Goal: Information Seeking & Learning: Learn about a topic

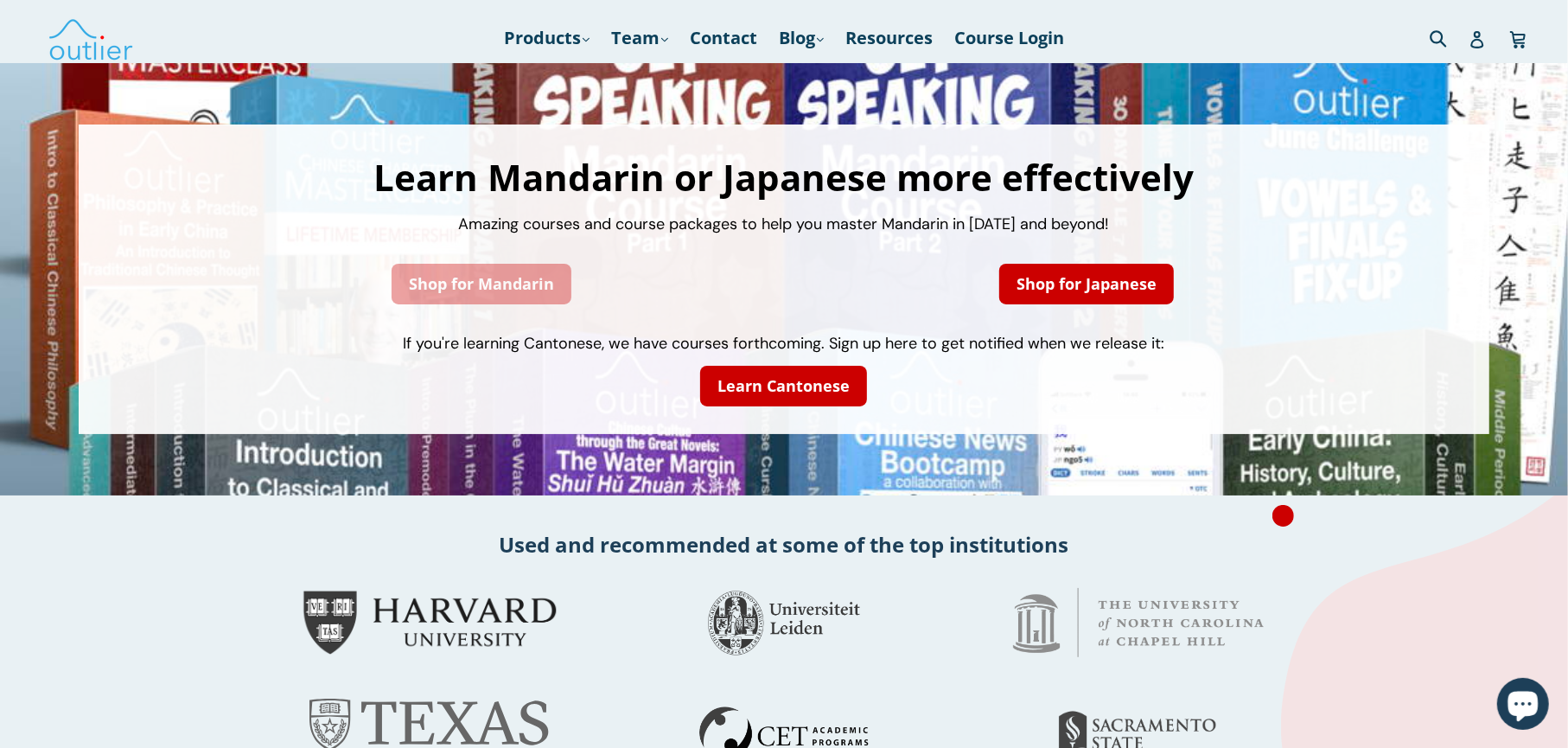
click at [532, 282] on link "Shop for Mandarin" at bounding box center [481, 284] width 180 height 41
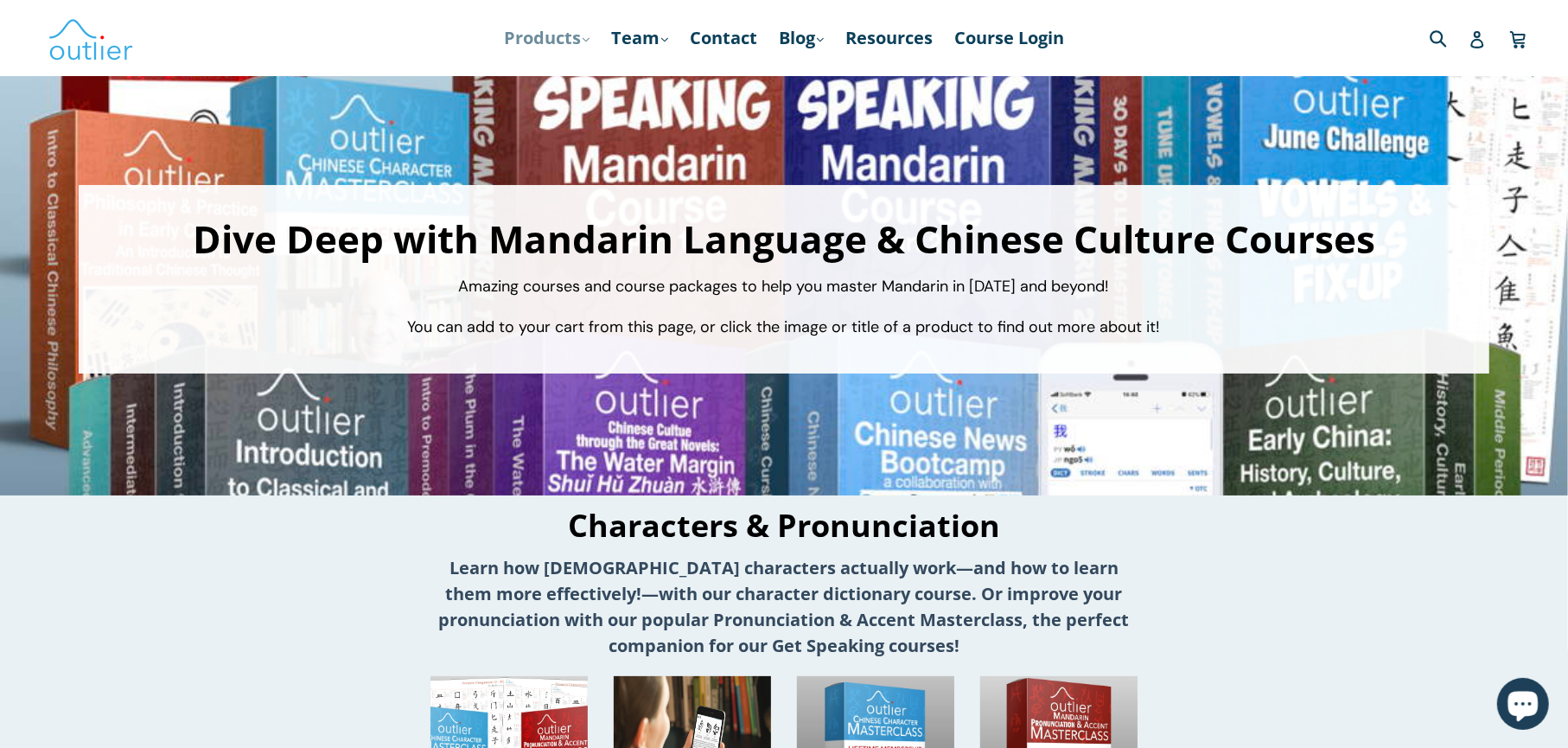
click at [570, 40] on link "Products .cls-1{fill:#231f20} expand" at bounding box center [547, 38] width 103 height 31
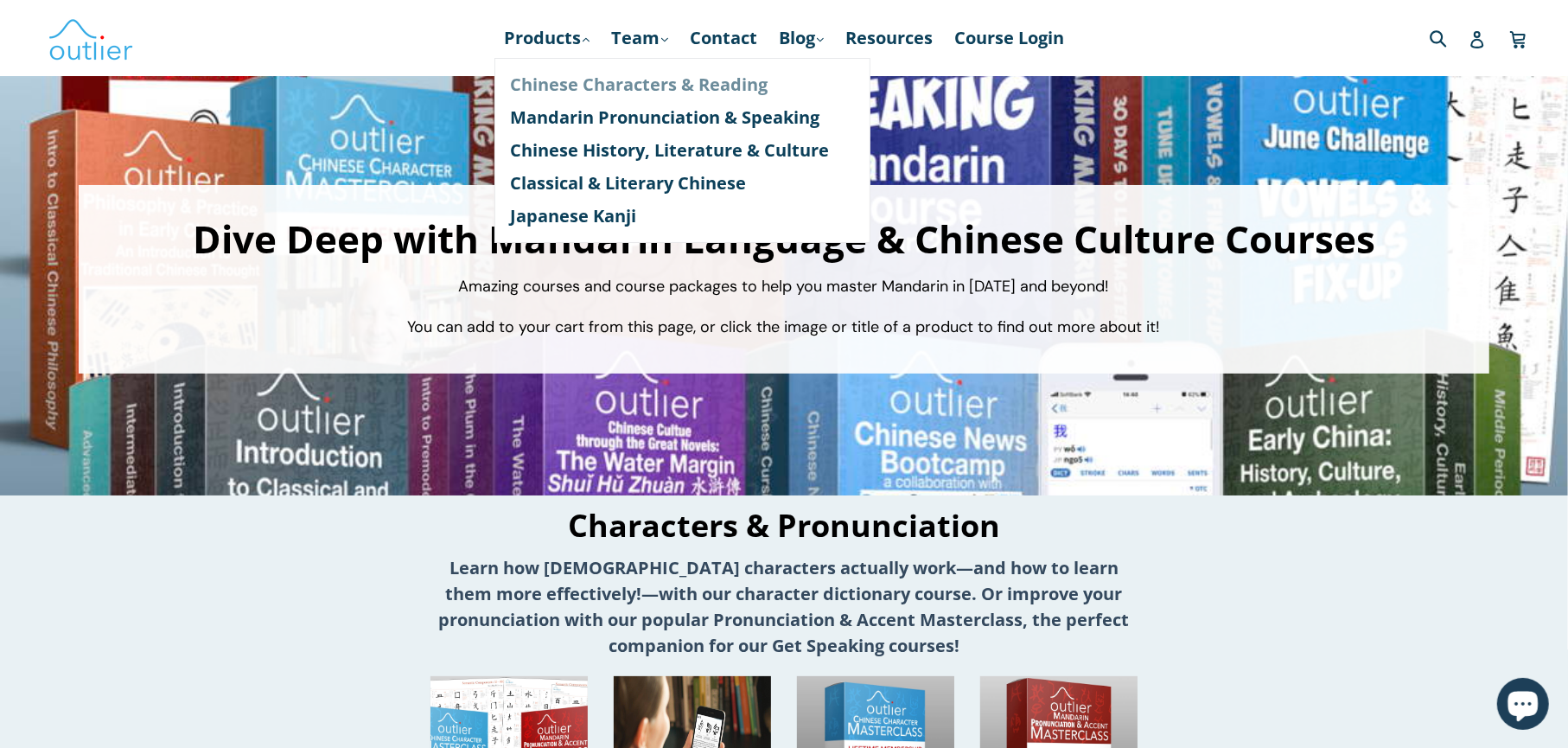
click at [577, 80] on link "Chinese Characters & Reading" at bounding box center [682, 85] width 345 height 33
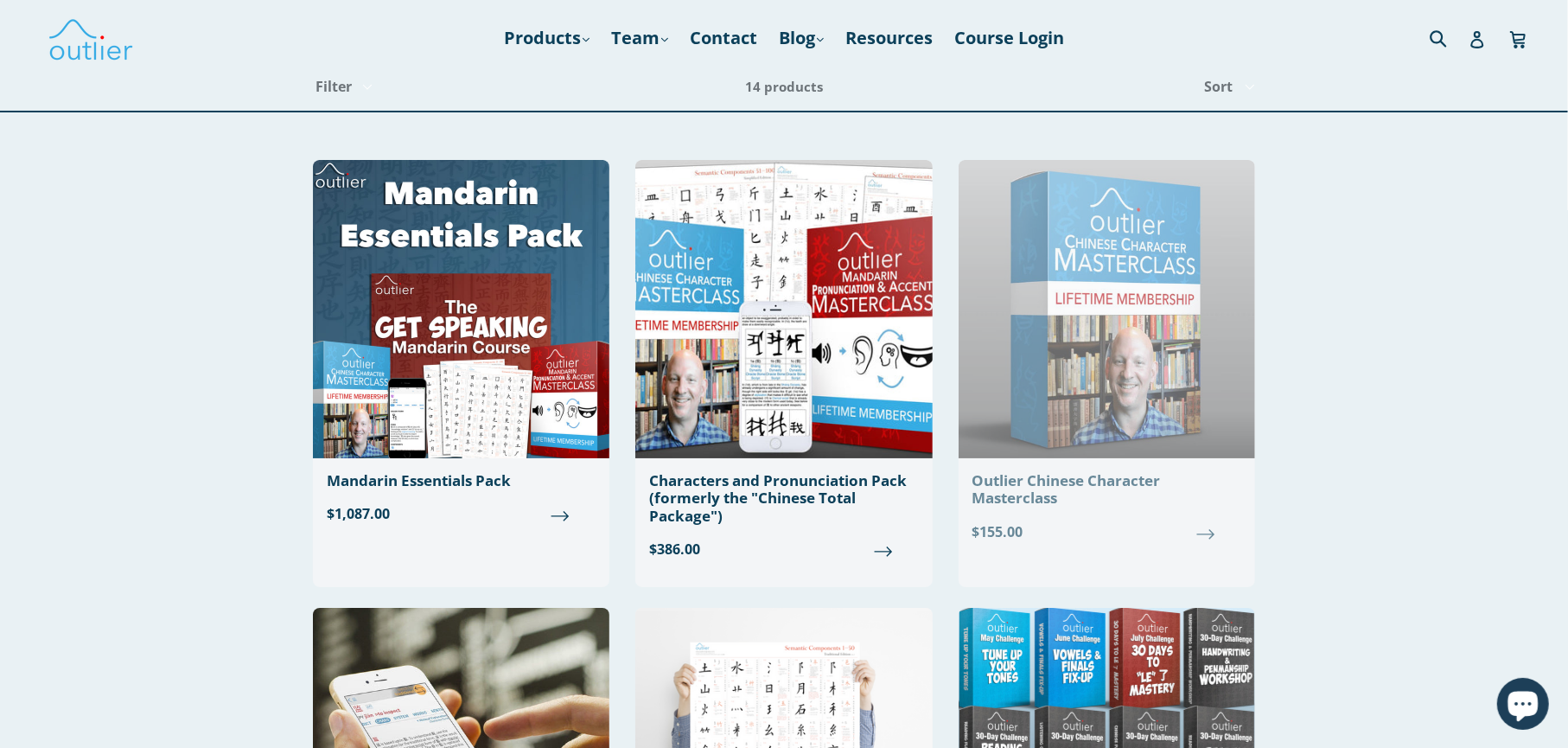
click at [1158, 377] on img at bounding box center [1107, 310] width 296 height 298
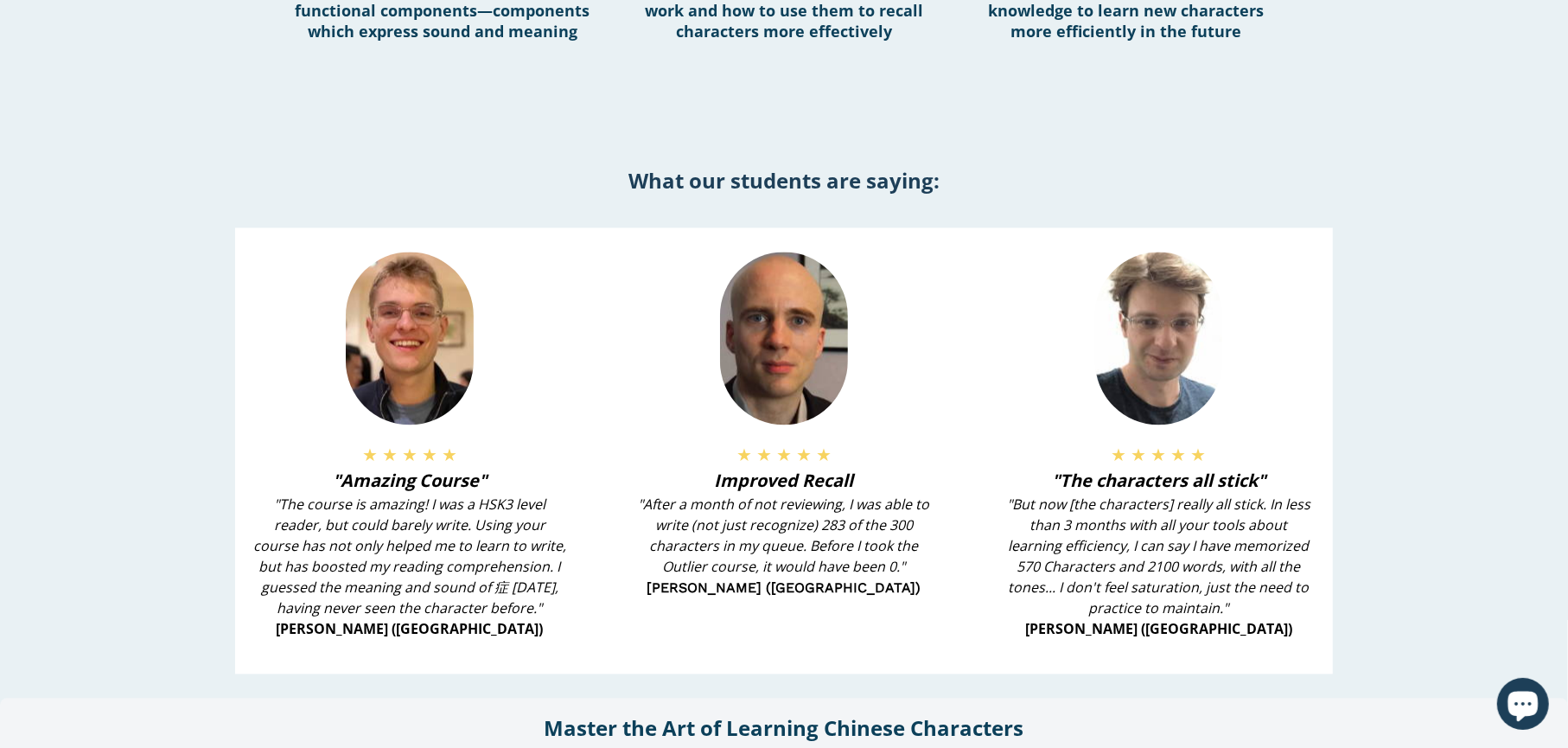
scroll to position [3113, 0]
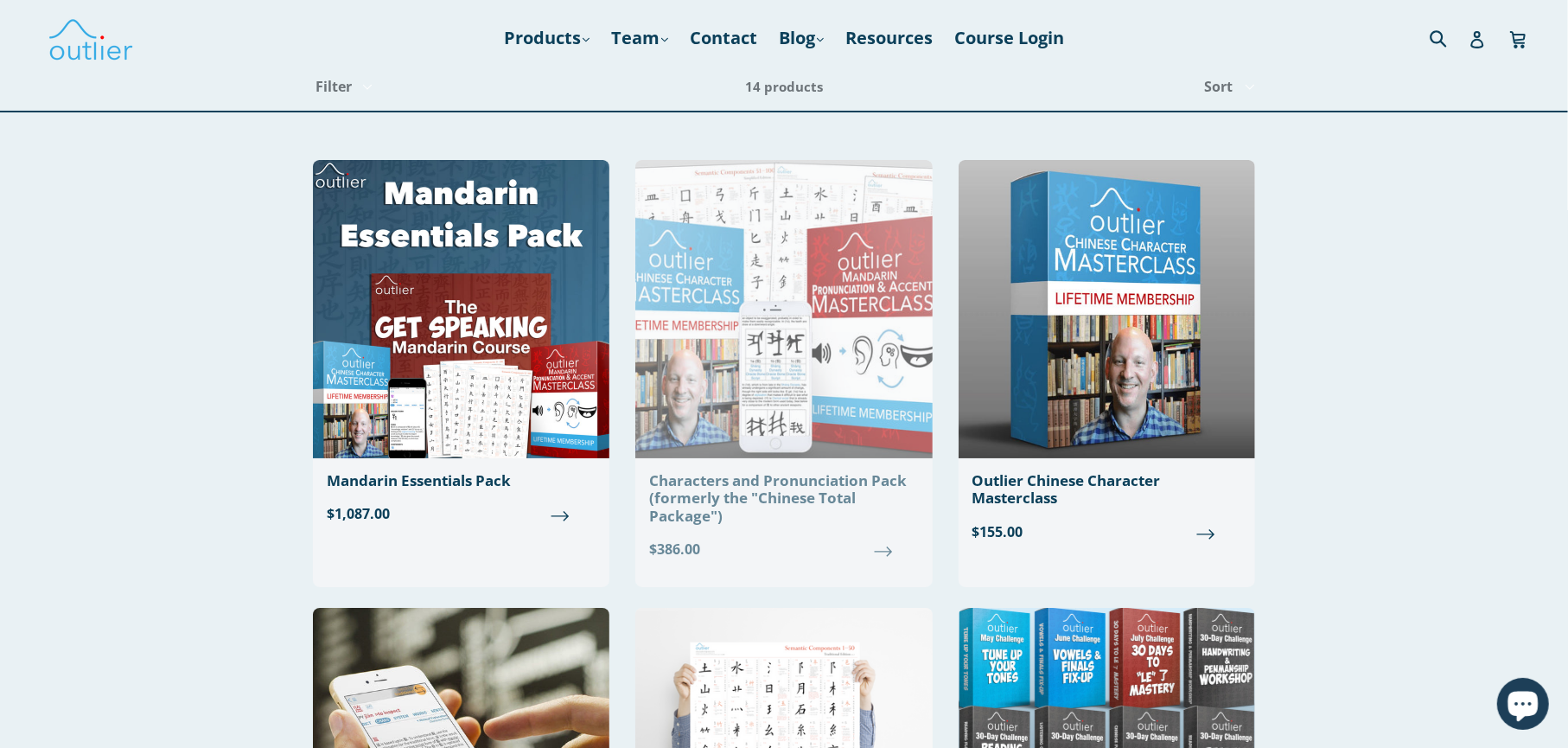
click at [793, 370] on img at bounding box center [784, 310] width 296 height 298
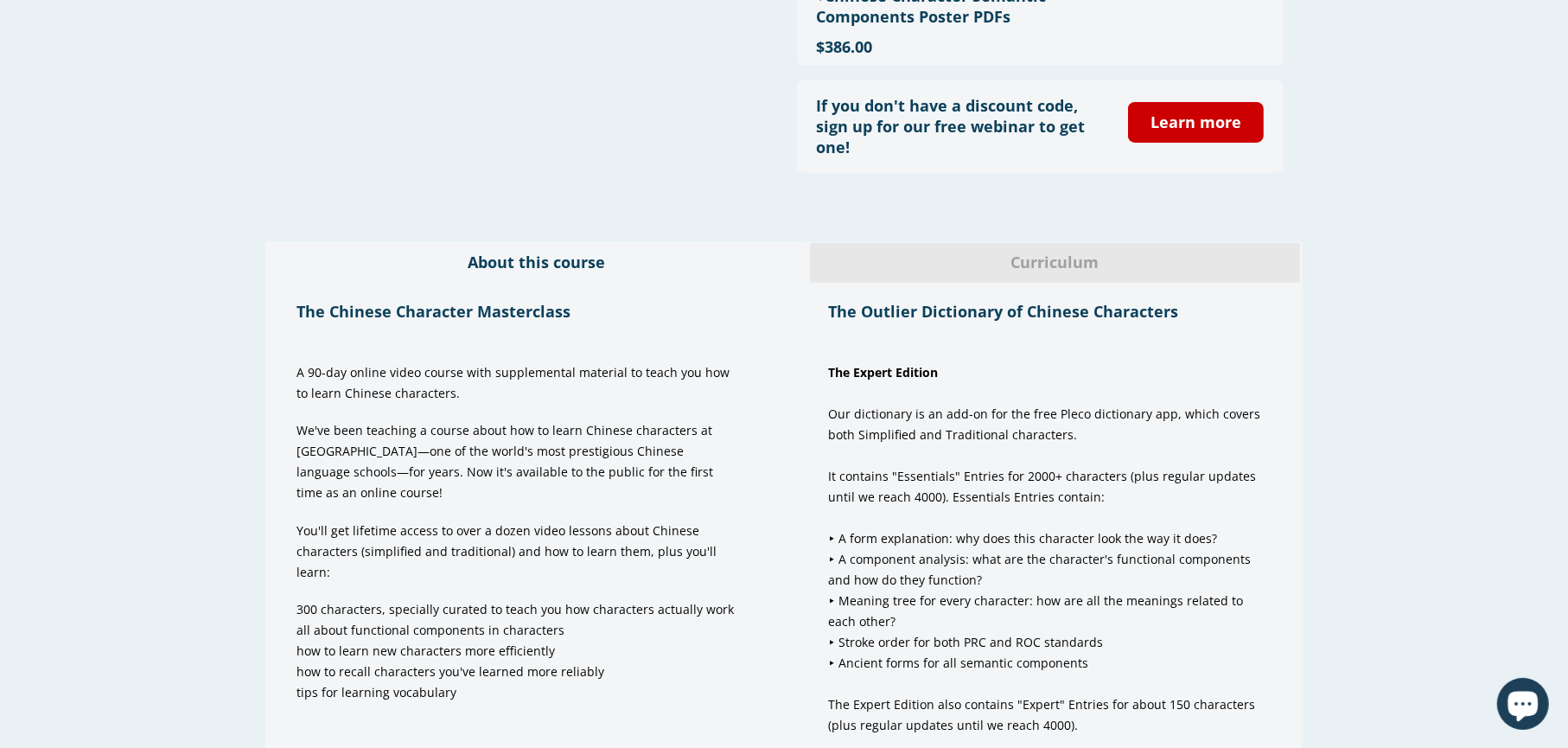
scroll to position [419, 0]
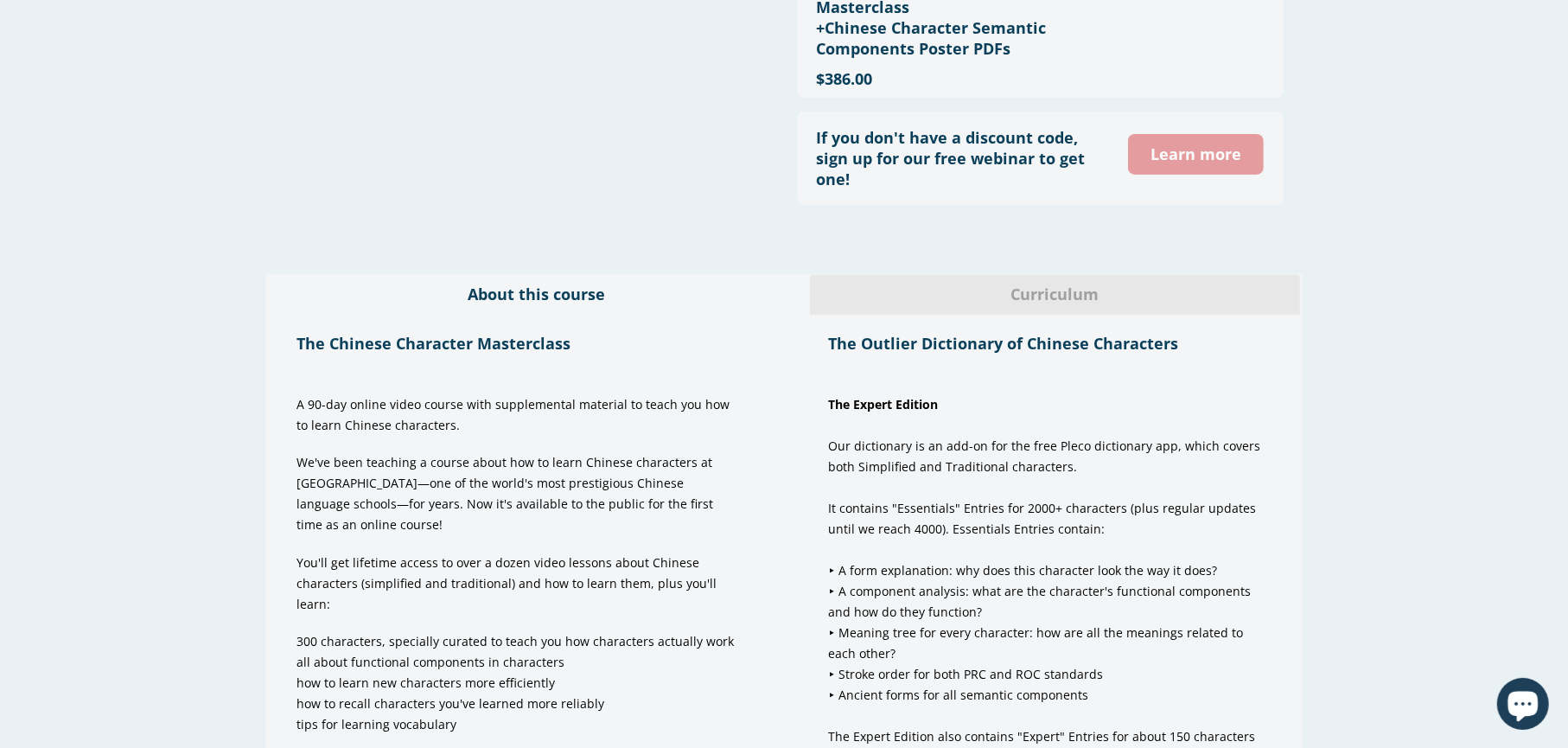
click at [1224, 158] on link "Learn more" at bounding box center [1196, 155] width 136 height 41
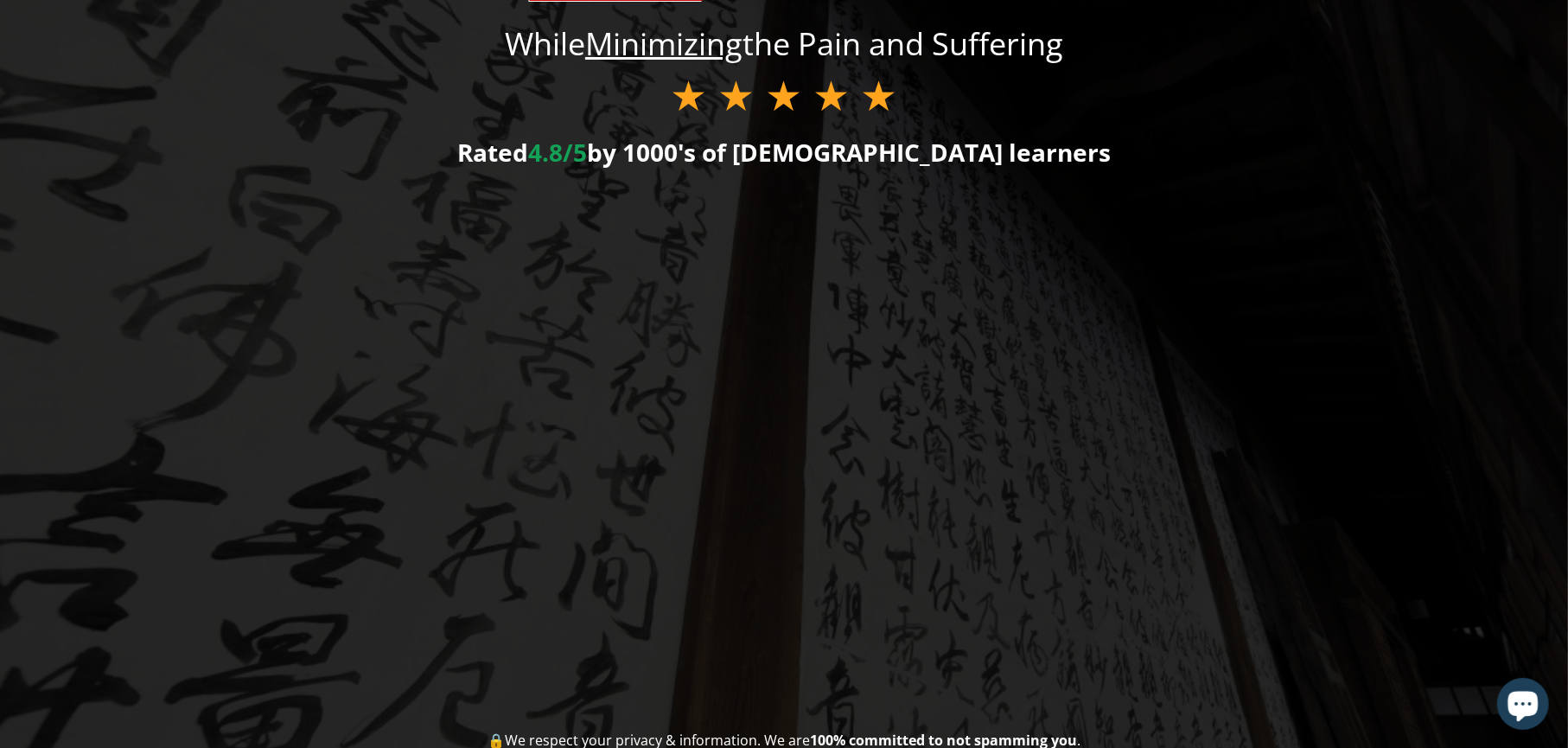
scroll to position [87, 0]
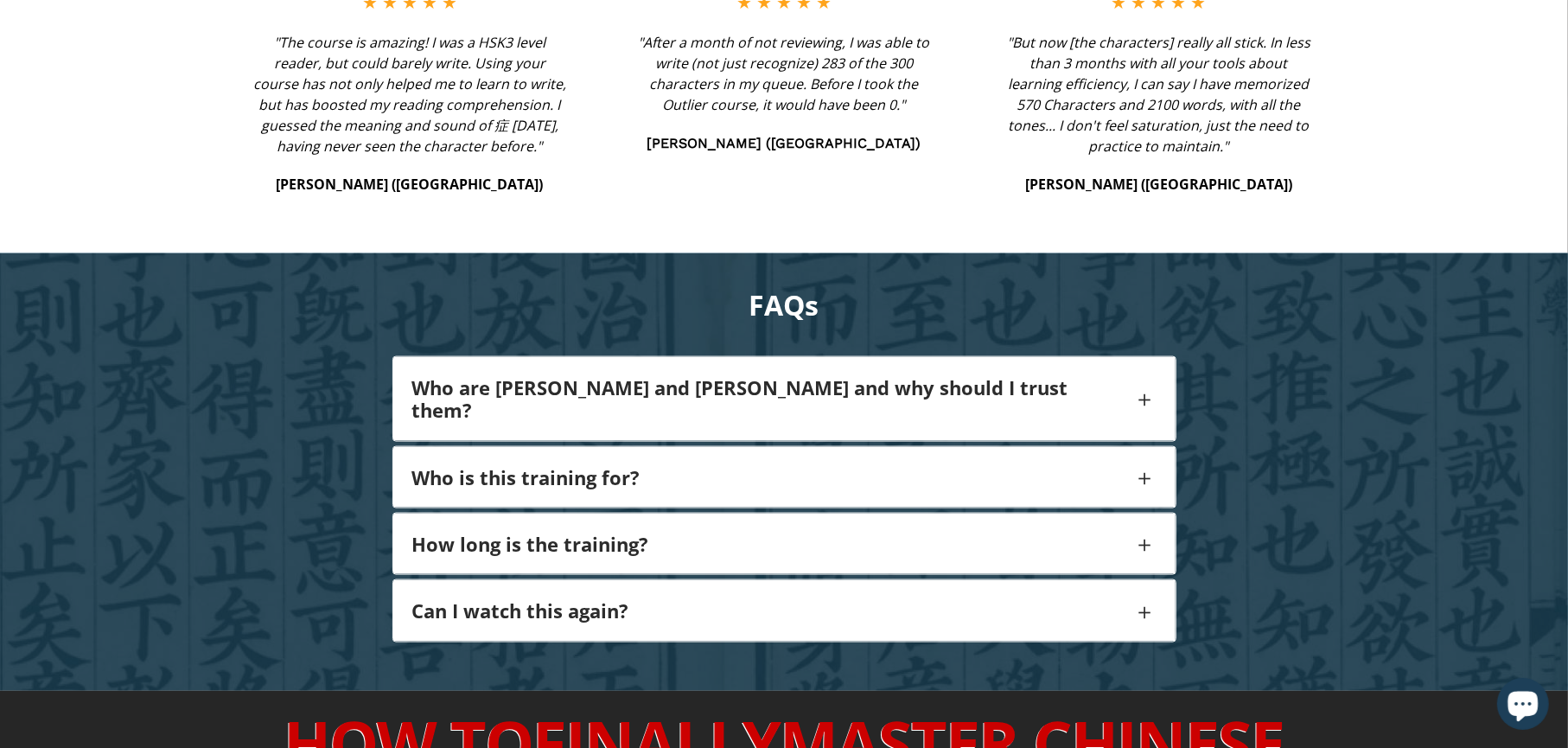
scroll to position [1830, 0]
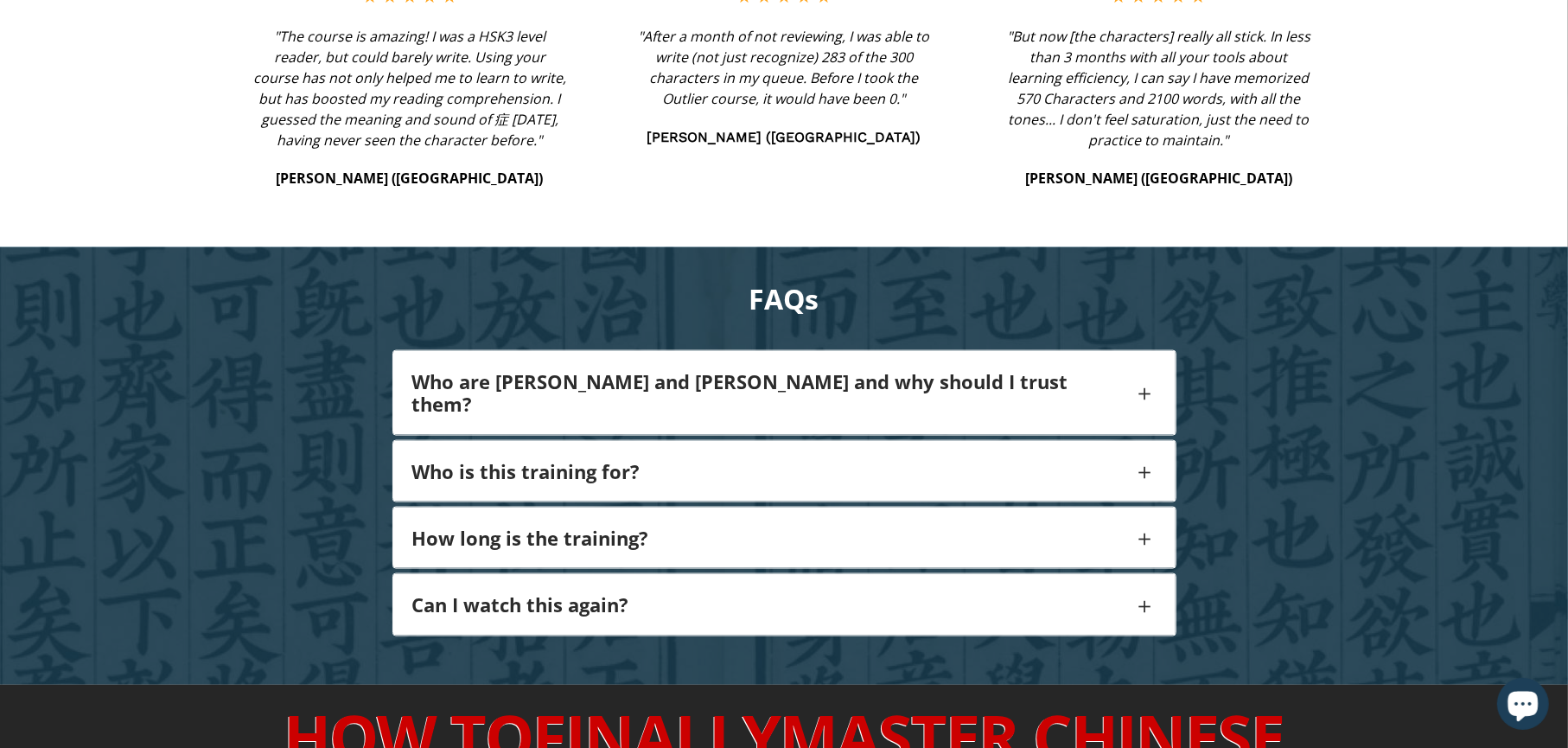
click at [1147, 454] on span at bounding box center [1145, 472] width 22 height 35
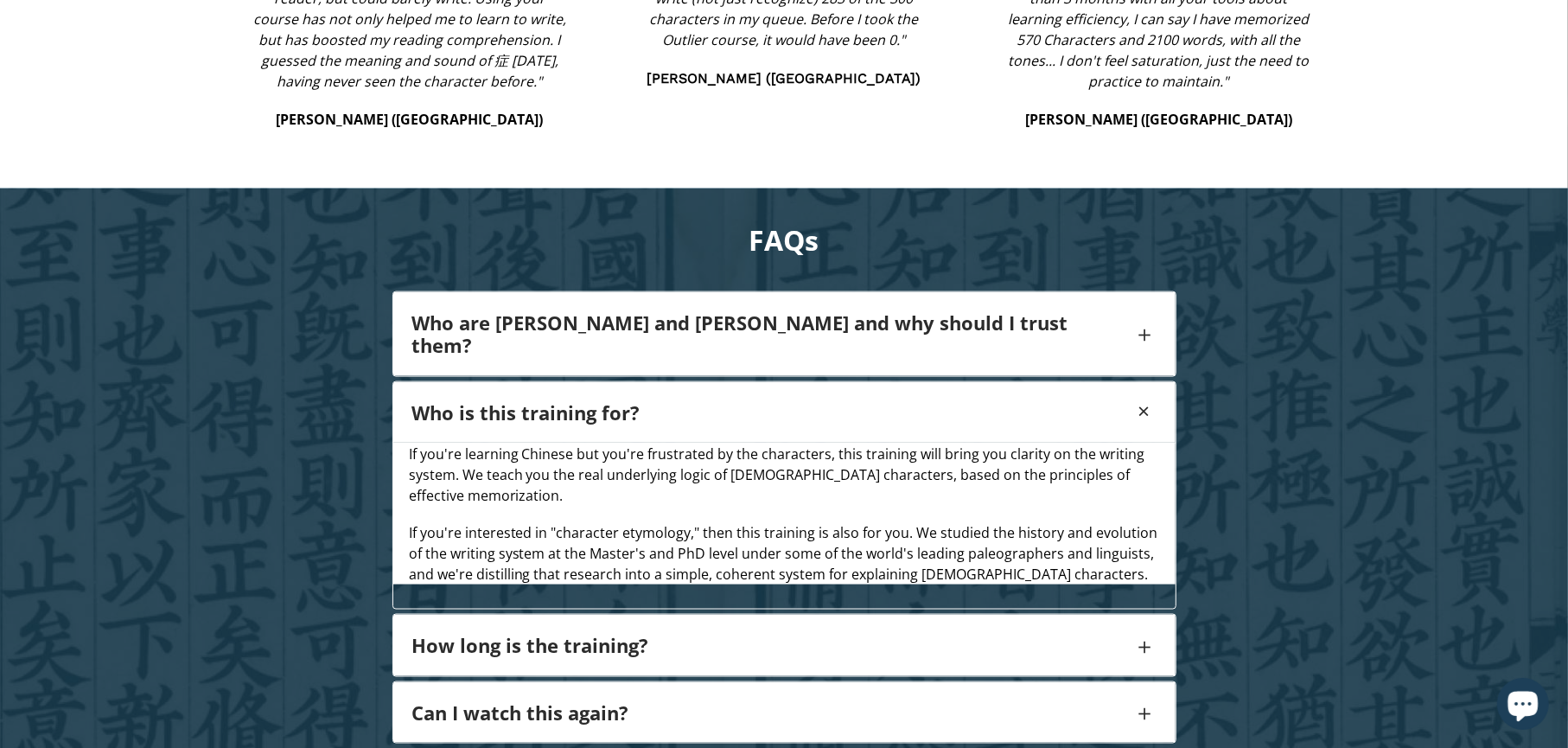
scroll to position [1917, 0]
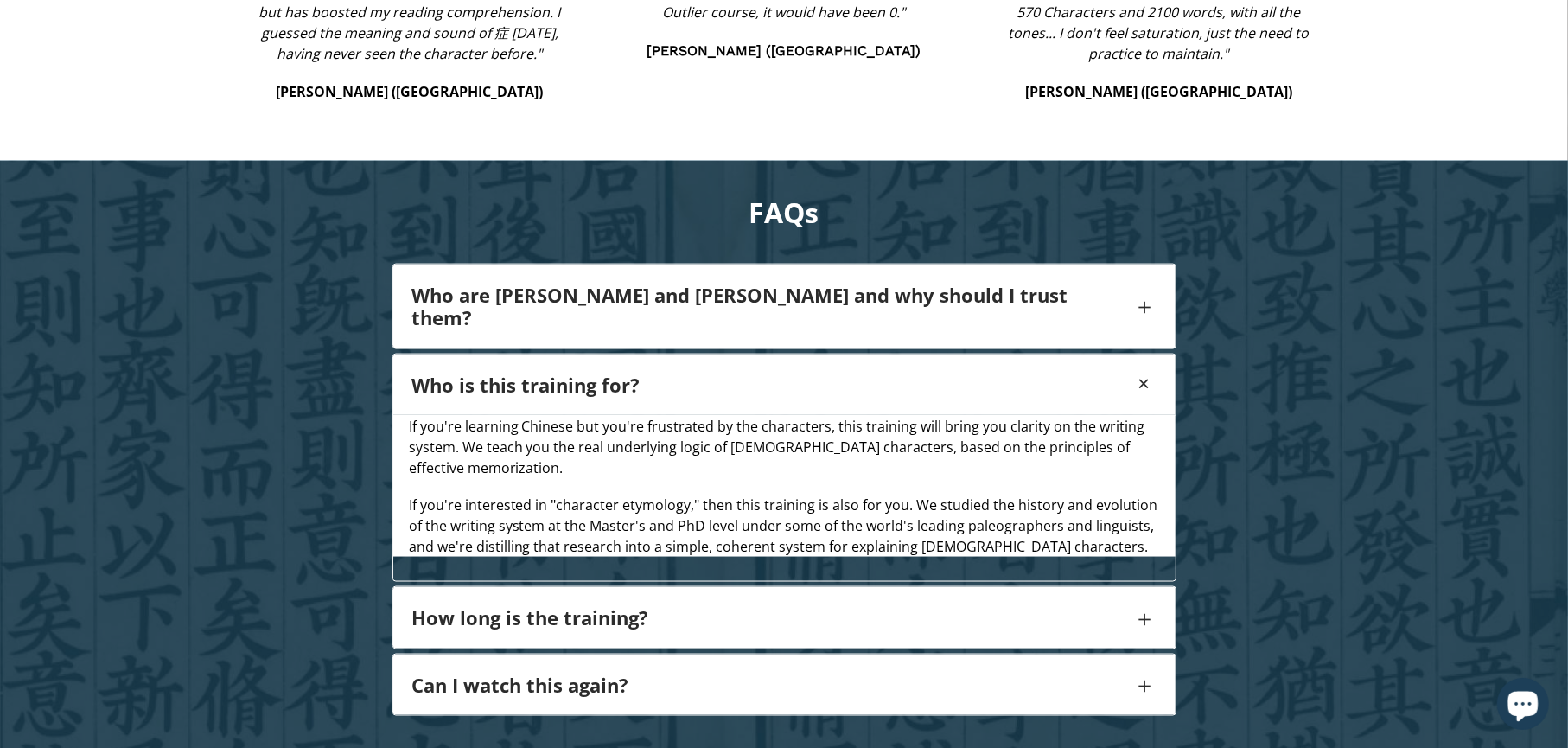
click at [1146, 601] on span at bounding box center [1145, 618] width 22 height 35
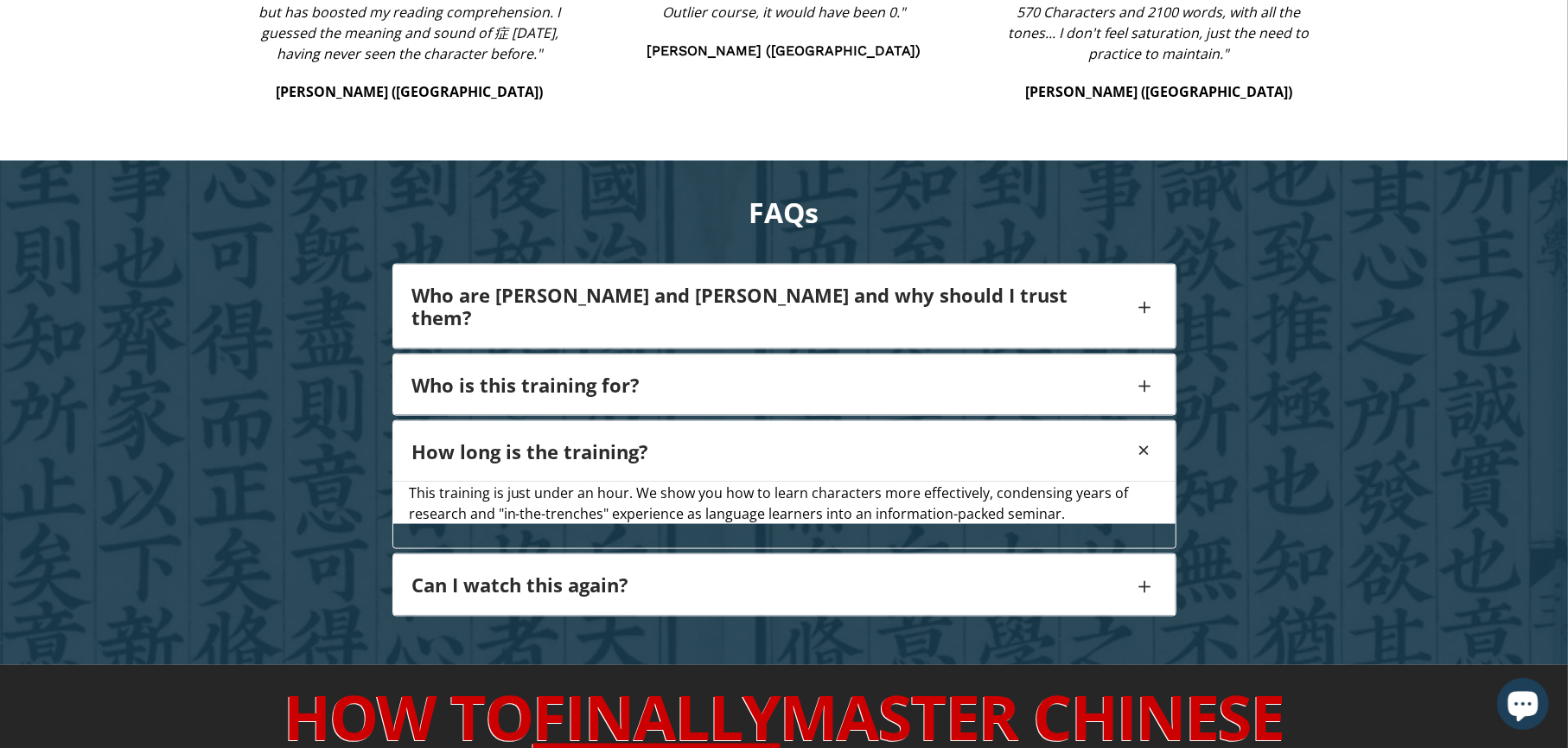
click at [1151, 568] on span at bounding box center [1145, 586] width 22 height 35
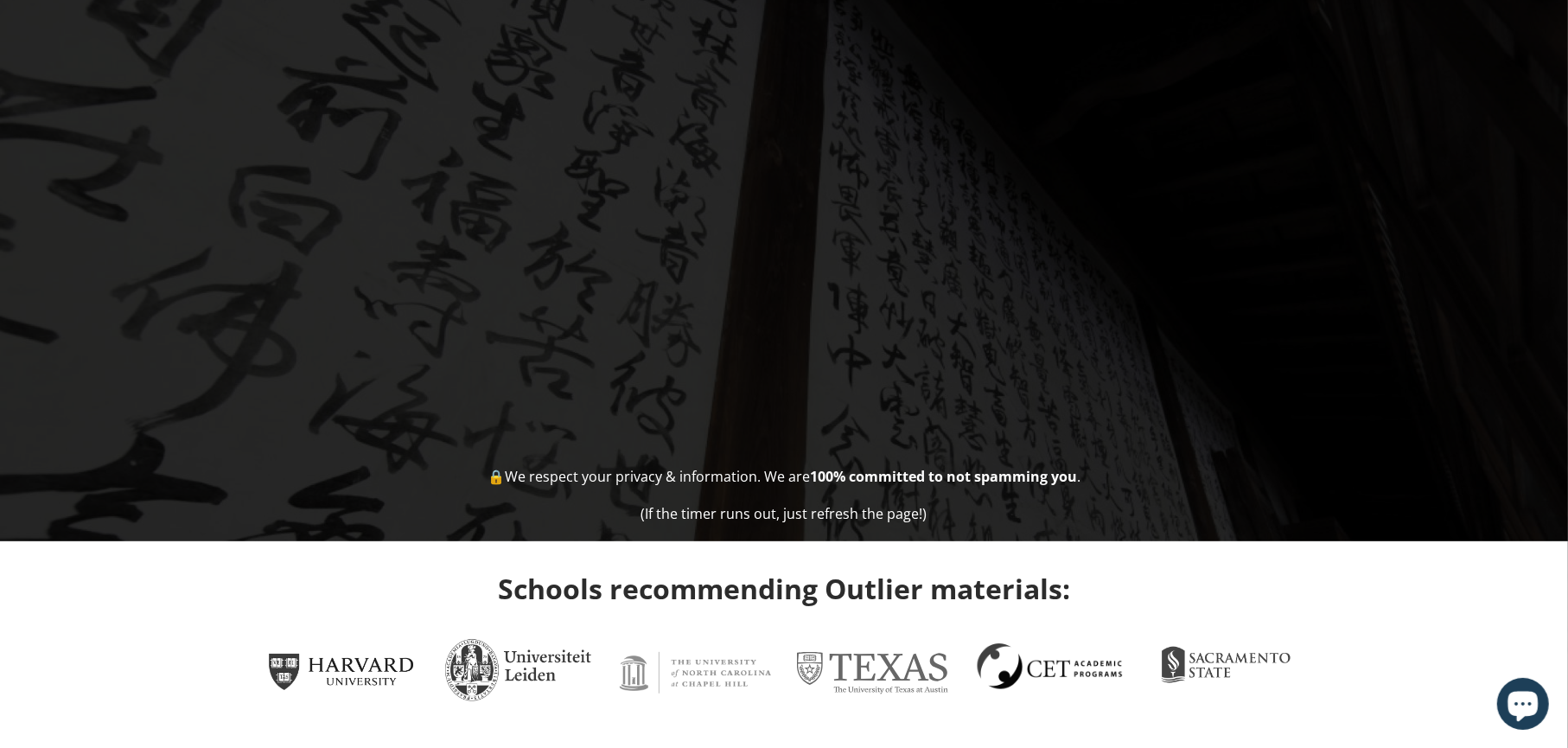
scroll to position [400, 0]
